Goal: Information Seeking & Learning: Find specific fact

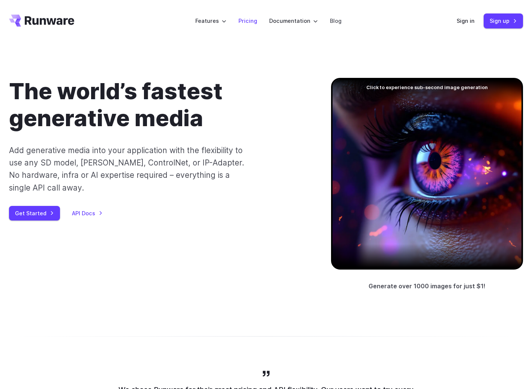
click at [245, 22] on link "Pricing" at bounding box center [247, 20] width 19 height 9
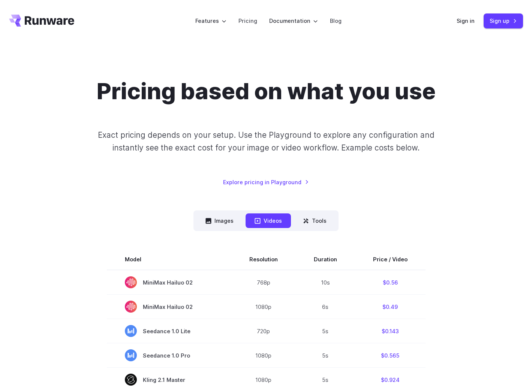
click at [214, 229] on nav "Images Videos Tools ****** ****** *****" at bounding box center [265, 221] width 145 height 21
click at [222, 224] on button "Images" at bounding box center [219, 221] width 46 height 15
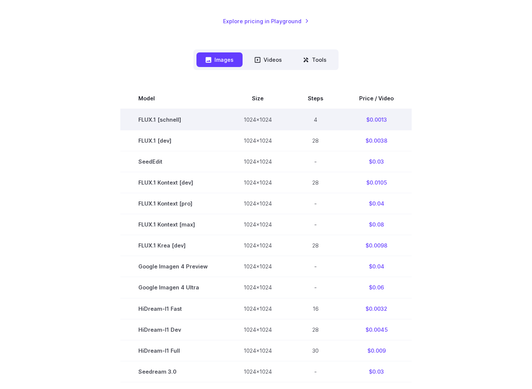
scroll to position [319, 0]
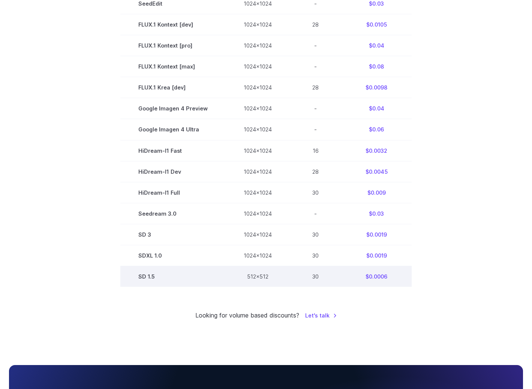
click at [142, 280] on td "SD 1.5" at bounding box center [172, 276] width 105 height 21
click at [149, 281] on td "SD 1.5" at bounding box center [172, 276] width 105 height 21
click at [152, 280] on td "SD 1.5" at bounding box center [172, 276] width 105 height 21
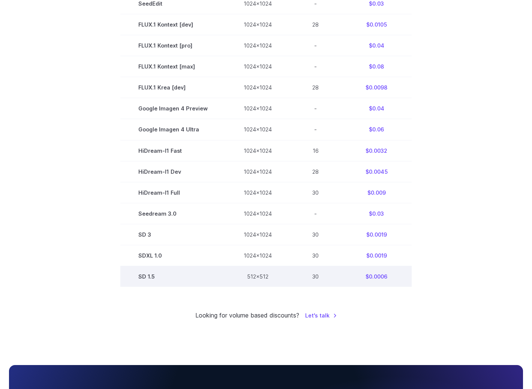
click at [152, 280] on td "SD 1.5" at bounding box center [172, 276] width 105 height 21
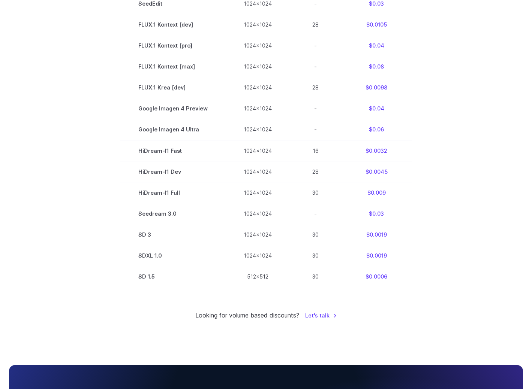
click at [106, 257] on section "Model Size Steps Price / Video FLUX.1 [[PERSON_NAME]] 1024x1024 4 $0.0013 FLUX.…" at bounding box center [266, 108] width 514 height 357
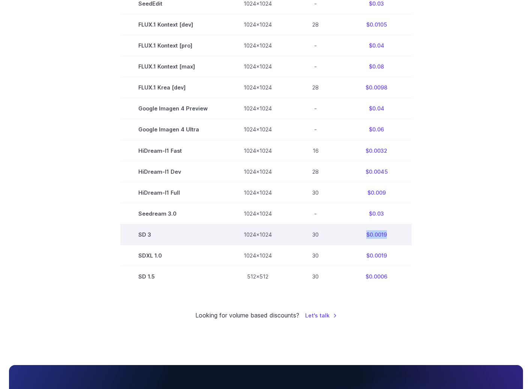
drag, startPoint x: 388, startPoint y: 238, endPoint x: 362, endPoint y: 236, distance: 25.5
click at [362, 236] on td "$0.0019" at bounding box center [376, 234] width 70 height 21
copy td "$0.0019"
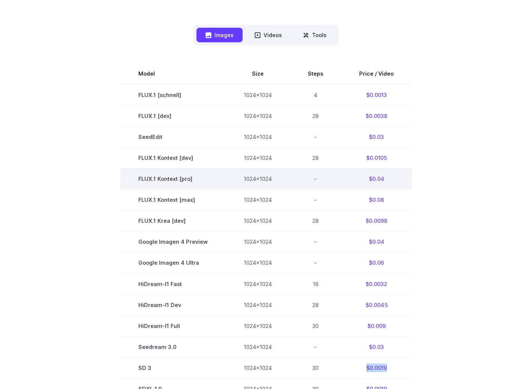
scroll to position [0, 0]
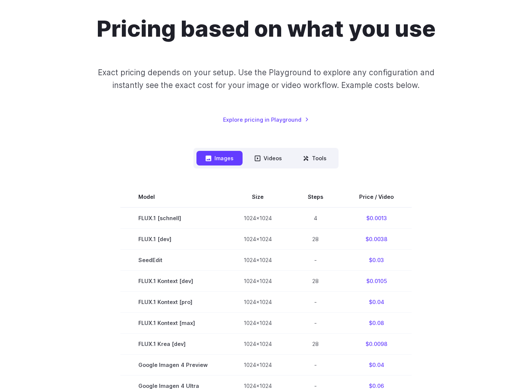
scroll to position [73, 0]
